Goal: Task Accomplishment & Management: Manage account settings

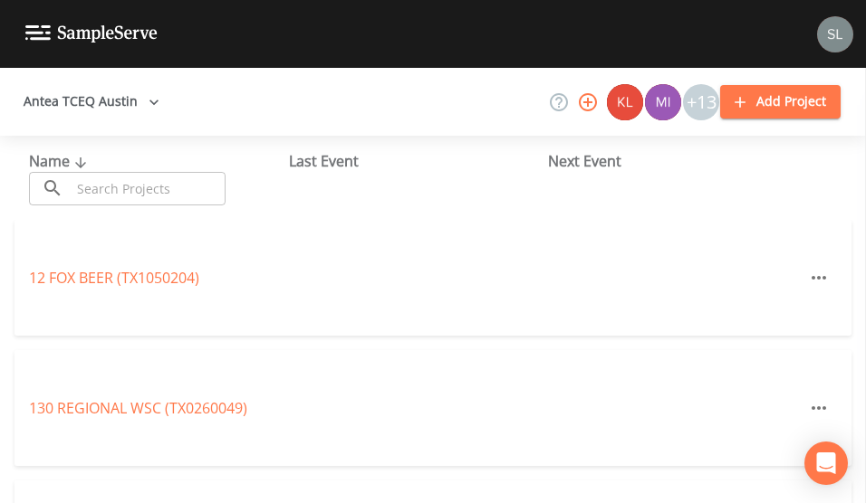
click at [170, 200] on input "text" at bounding box center [148, 189] width 155 height 34
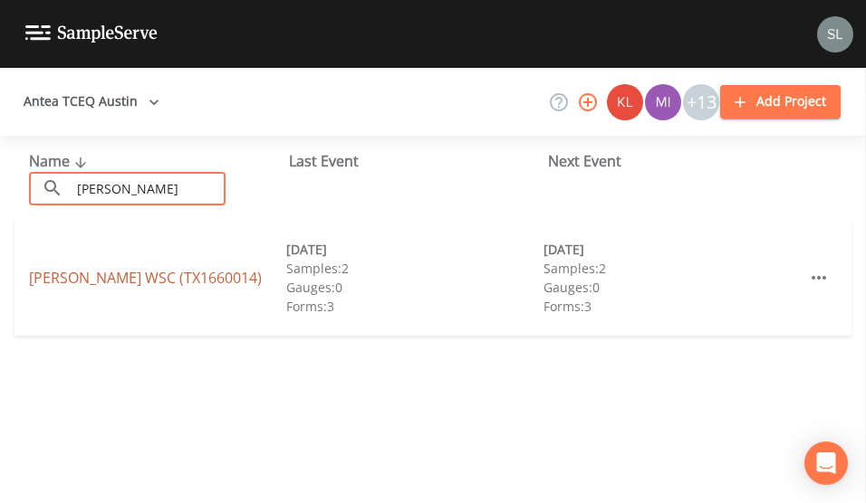
type input "[PERSON_NAME]"
click at [83, 281] on link "[PERSON_NAME] WSC (TX1660014)" at bounding box center [145, 278] width 233 height 20
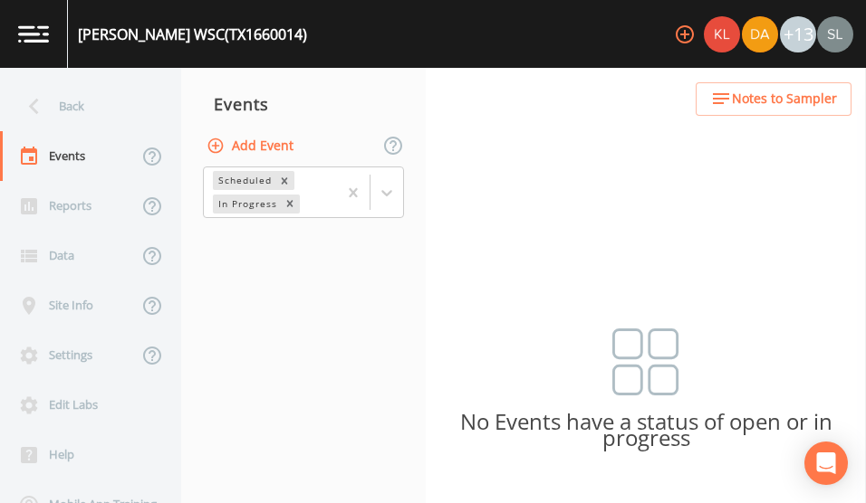
click at [644, 171] on div "Back Events Reports Data Site Info Settings Edit Labs Help Mobile App Training …" at bounding box center [433, 286] width 866 height 436
click at [275, 148] on button "Add Event" at bounding box center [252, 146] width 98 height 34
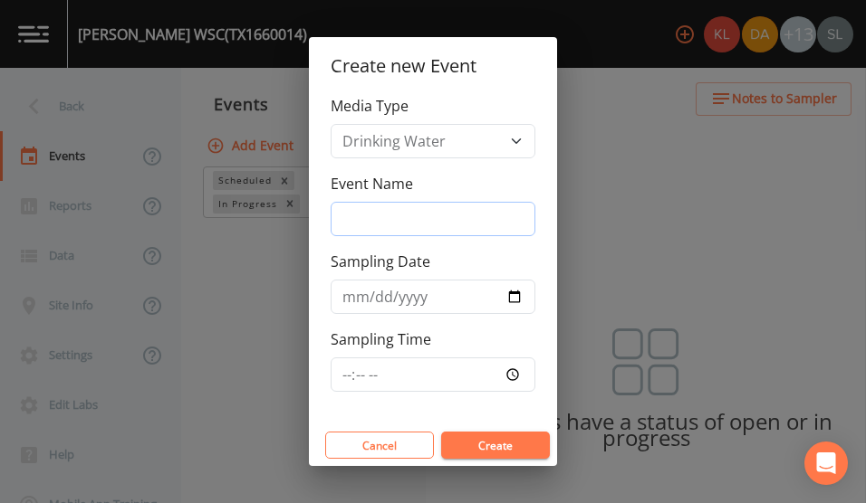
click at [451, 225] on input "Event Name" at bounding box center [432, 219] width 205 height 34
type input "h"
click at [300, 336] on div "Create new Event Media Type Drinking Water Event Name h Sampling Date Sampling …" at bounding box center [433, 251] width 866 height 503
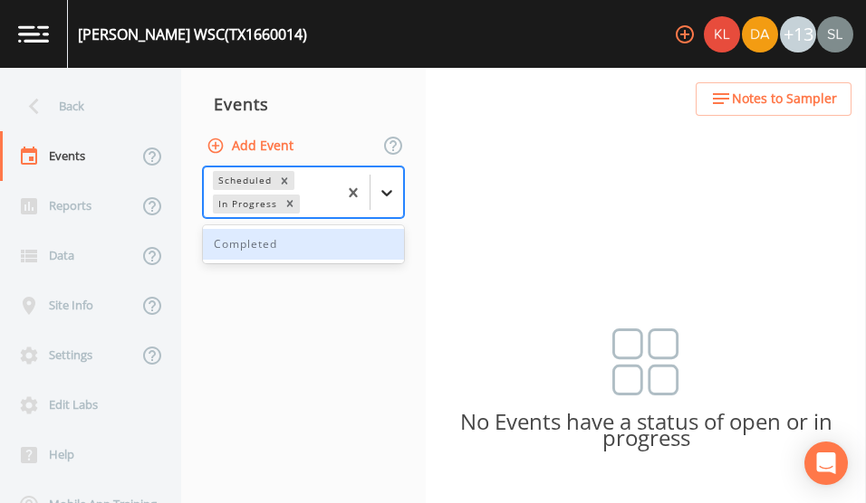
click at [381, 196] on icon at bounding box center [387, 193] width 18 height 18
click at [326, 236] on div "Completed" at bounding box center [303, 244] width 201 height 31
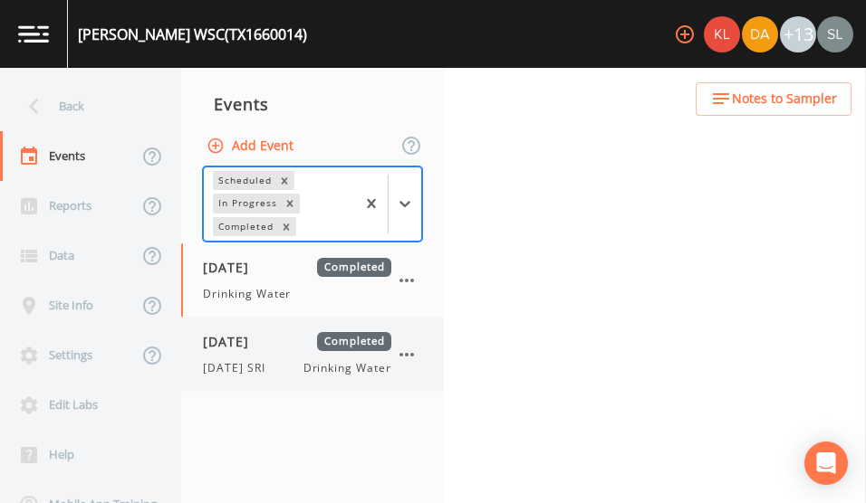
click at [246, 350] on span "[DATE]" at bounding box center [232, 341] width 59 height 19
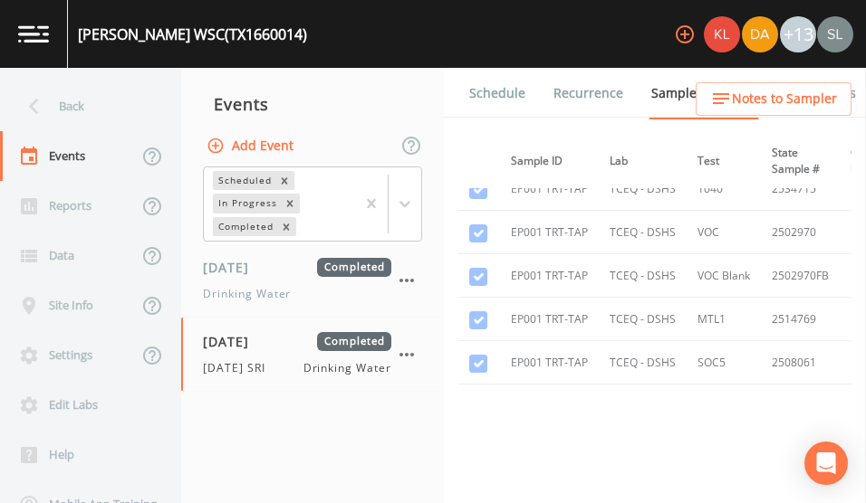
scroll to position [1246, 139]
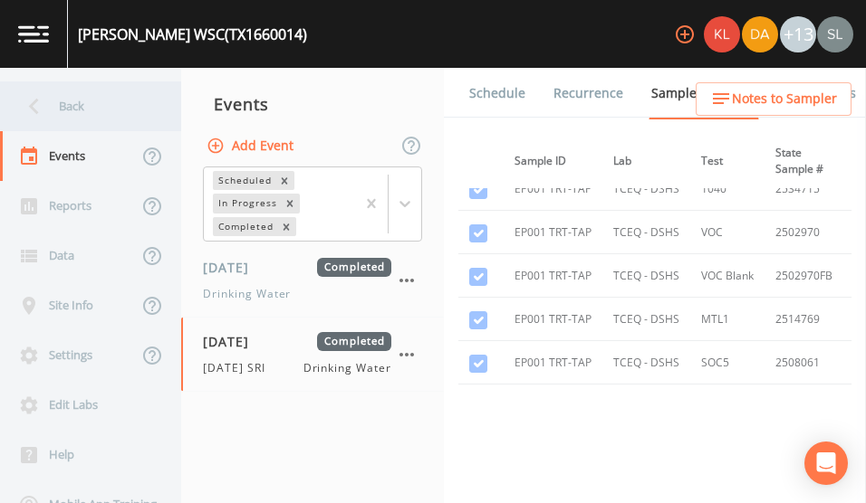
click at [92, 99] on div "Back" at bounding box center [81, 106] width 163 height 50
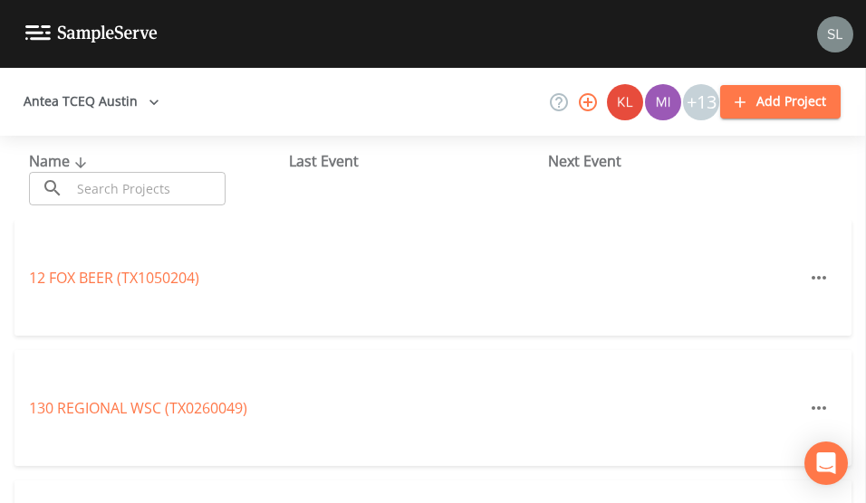
click at [179, 193] on input "text" at bounding box center [148, 189] width 155 height 34
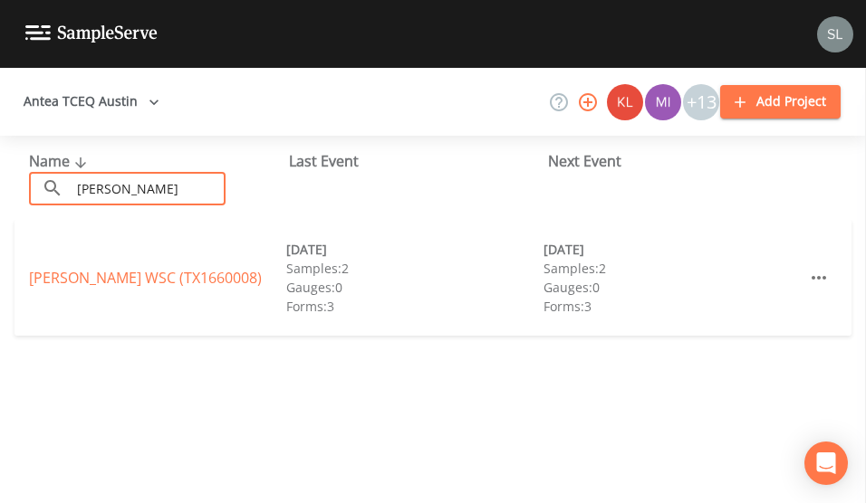
type input "[PERSON_NAME]"
click at [43, 293] on div "[PERSON_NAME] WSC (TX1660008) [DATE] Samples: 2 Gauges: 0 Forms: 3 [DATE] Sampl…" at bounding box center [432, 278] width 837 height 116
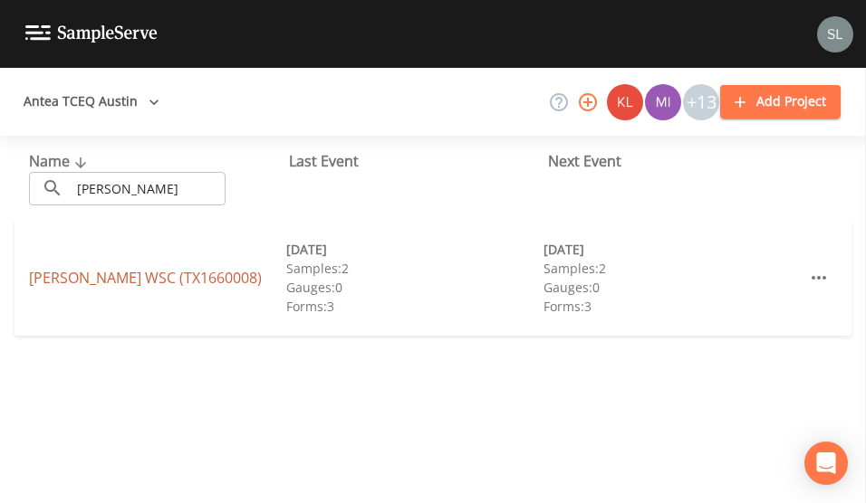
click at [70, 276] on link "[PERSON_NAME] WSC (TX1660008)" at bounding box center [145, 278] width 233 height 20
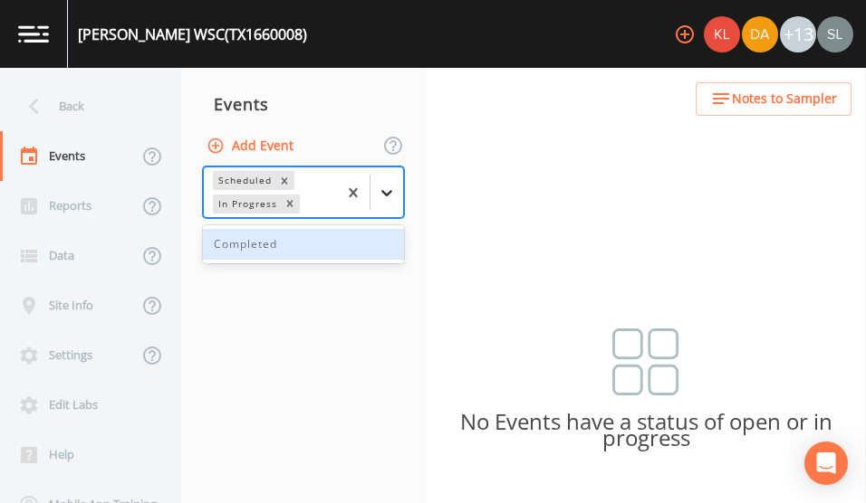
click at [374, 196] on div at bounding box center [386, 193] width 33 height 33
click at [353, 245] on div "Completed" at bounding box center [303, 244] width 201 height 31
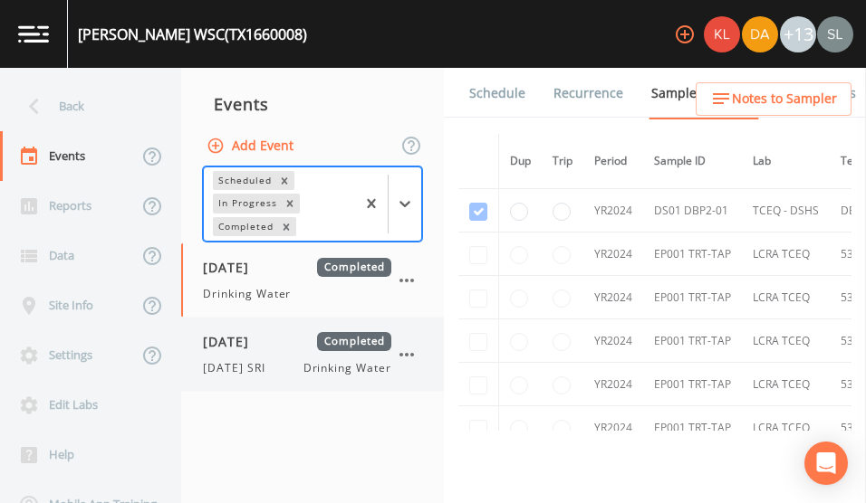
click at [305, 349] on div "[DATE] Completed" at bounding box center [297, 341] width 188 height 19
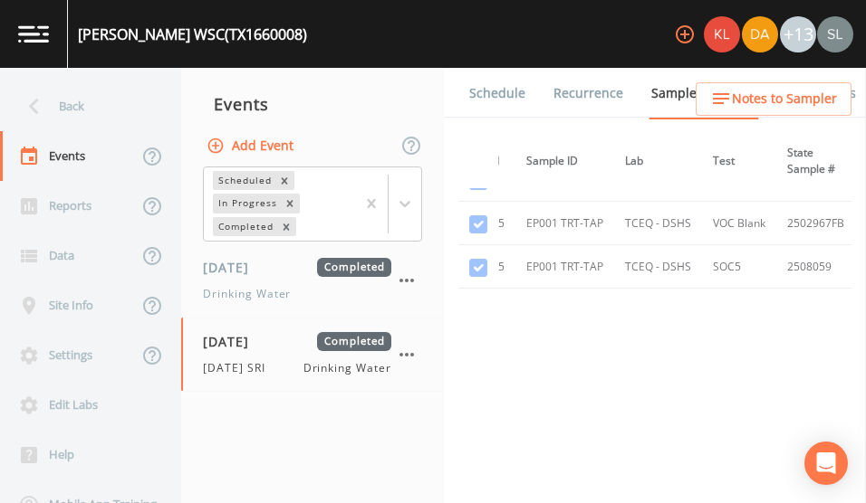
scroll to position [1403, 129]
